Goal: Obtain resource: Download file/media

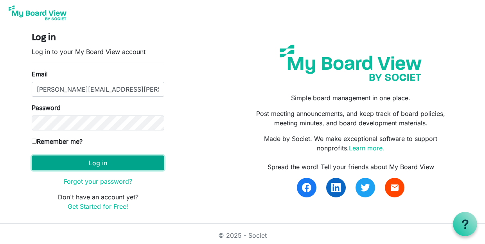
click at [64, 165] on button "Log in" at bounding box center [98, 162] width 133 height 15
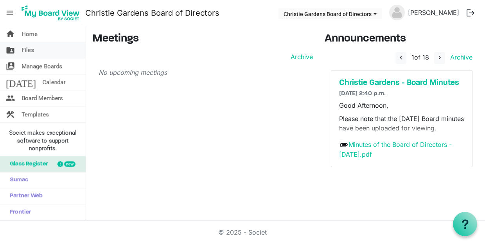
click at [14, 48] on span "folder_shared" at bounding box center [10, 50] width 9 height 16
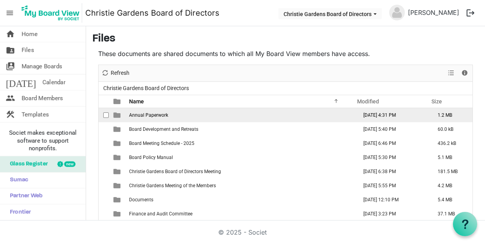
click at [158, 114] on span "Annual Paperwork" at bounding box center [148, 114] width 39 height 5
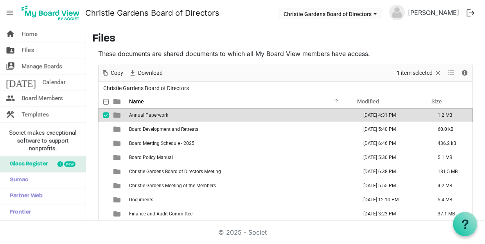
click at [158, 114] on span "Annual Paperwork" at bounding box center [148, 114] width 39 height 5
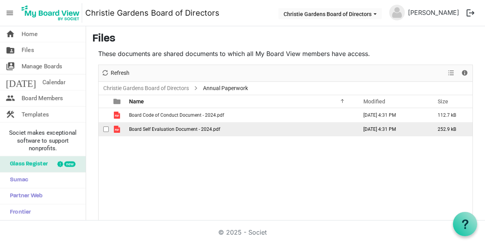
click at [179, 127] on span "Board Self Evaluation Document - 2024.pdf" at bounding box center [174, 128] width 91 height 5
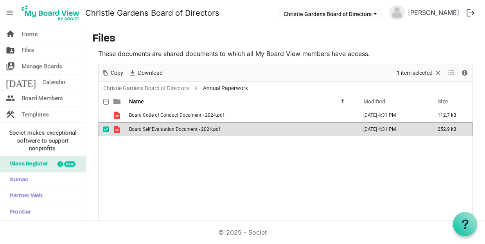
click at [179, 127] on span "Board Self Evaluation Document - 2024.pdf" at bounding box center [174, 128] width 91 height 5
